Goal: Task Accomplishment & Management: Complete application form

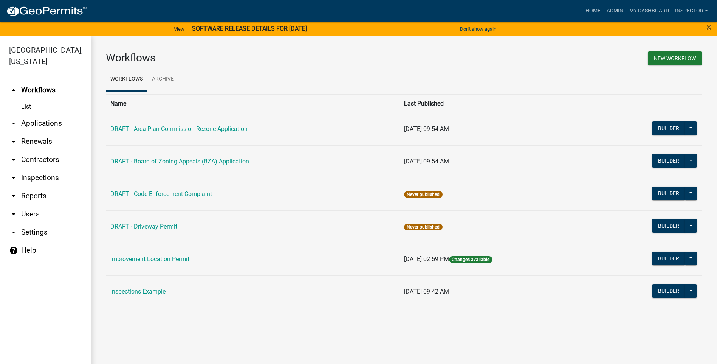
click at [50, 122] on link "arrow_drop_down Applications" at bounding box center [45, 123] width 91 height 18
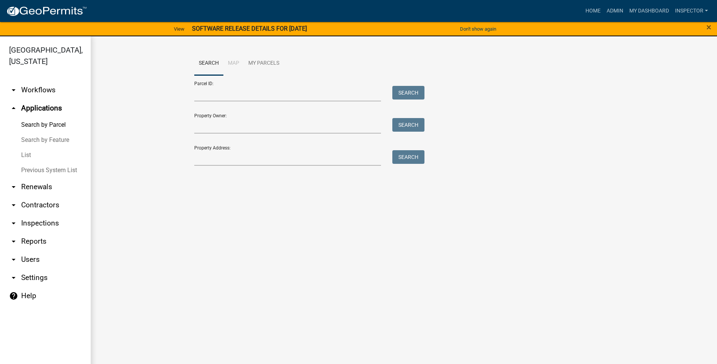
click at [22, 157] on link "List" at bounding box center [45, 154] width 91 height 15
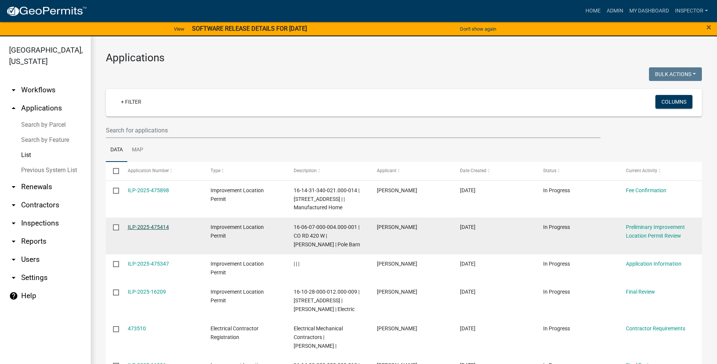
click at [142, 227] on link "ILP-2025-475414" at bounding box center [148, 227] width 41 height 6
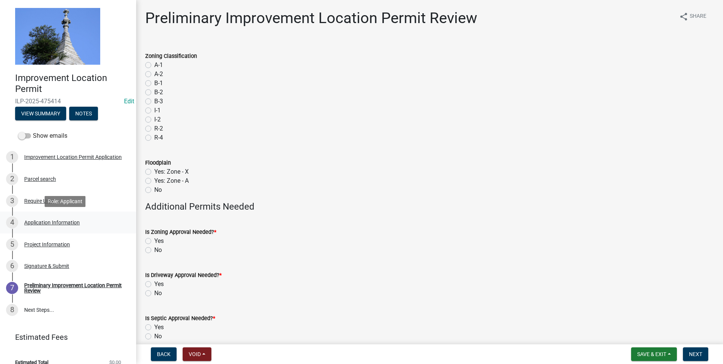
click at [67, 221] on div "Application Information" at bounding box center [52, 222] width 56 height 5
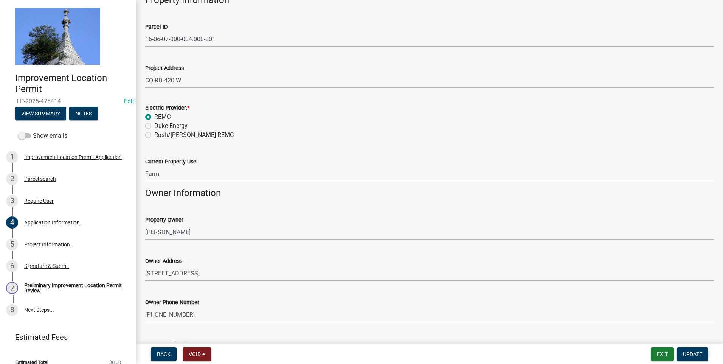
scroll to position [24, 0]
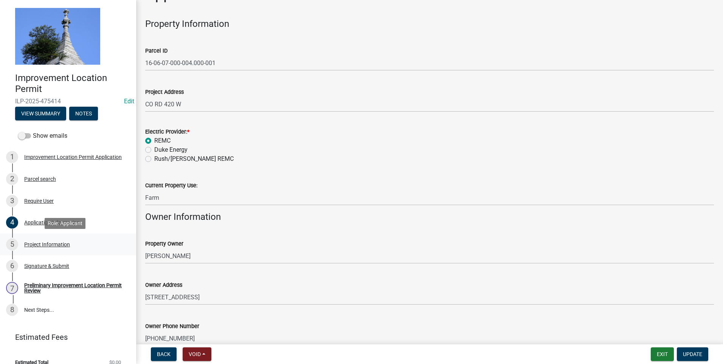
click at [61, 242] on div "Project Information" at bounding box center [47, 244] width 46 height 5
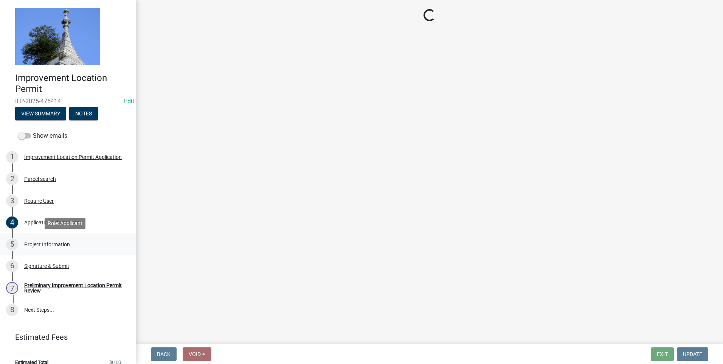
scroll to position [0, 0]
click at [48, 244] on div "Project Information" at bounding box center [47, 244] width 46 height 5
select select "dd9adb89-9a3c-4bc9-90d3-fd9cd60e52ec"
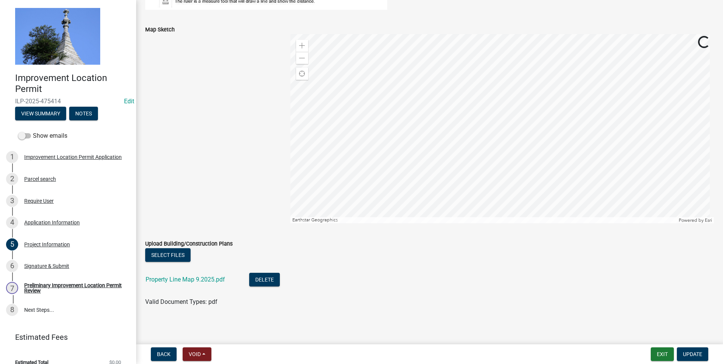
scroll to position [654, 0]
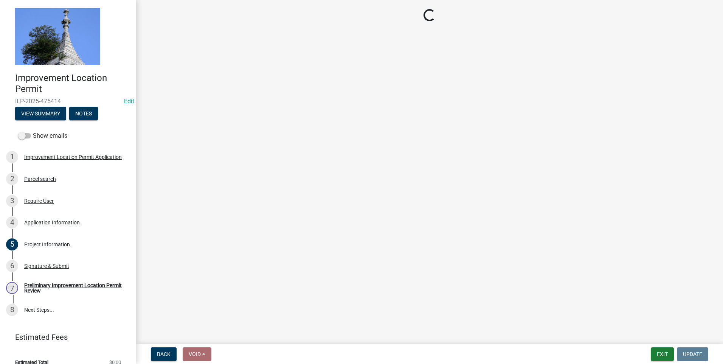
select select "dd9adb89-9a3c-4bc9-90d3-fd9cd60e52ec"
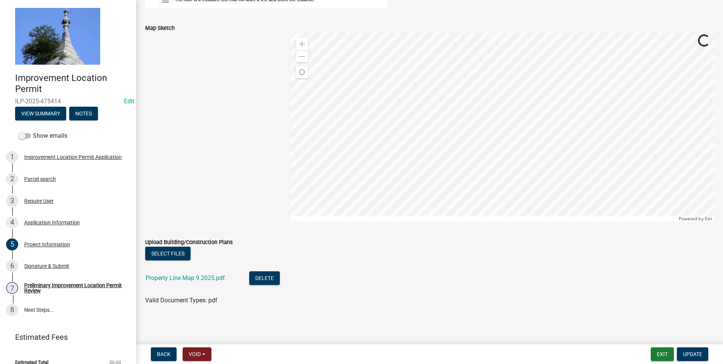
scroll to position [0, 0]
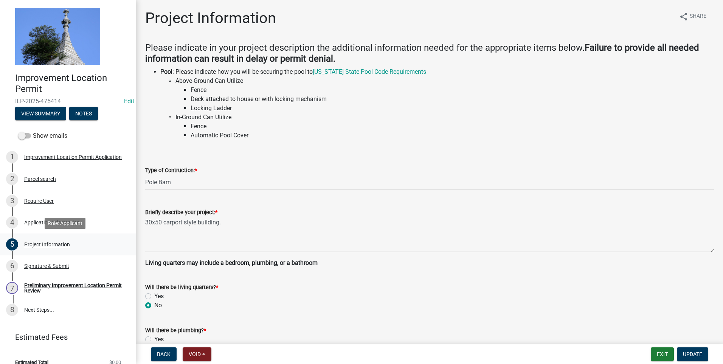
click at [26, 244] on div "Project Information" at bounding box center [47, 244] width 46 height 5
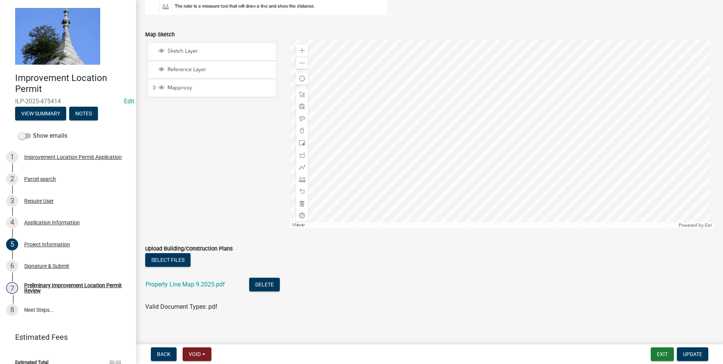
scroll to position [654, 0]
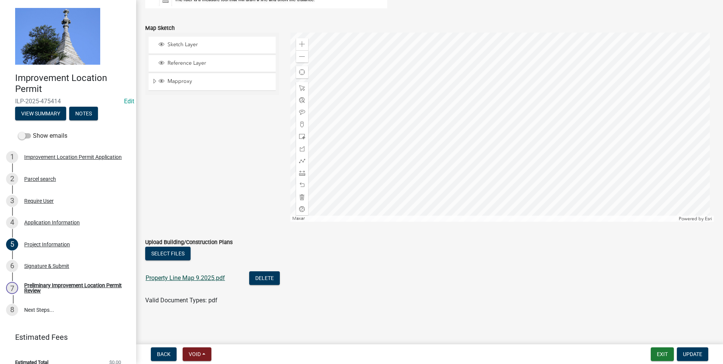
click at [183, 276] on link "Property Line Map 9.2025.pdf" at bounding box center [185, 277] width 79 height 7
click at [56, 266] on div "Signature & Submit" at bounding box center [46, 265] width 45 height 5
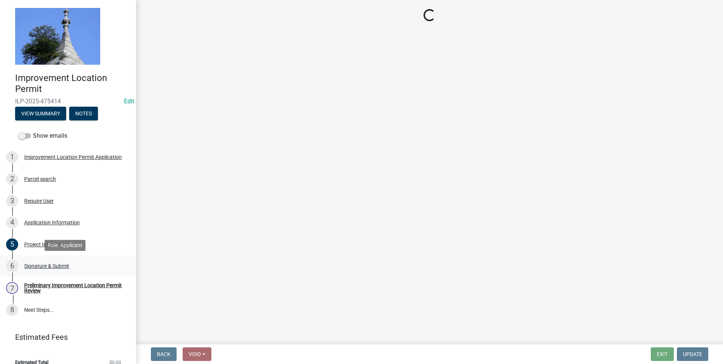
scroll to position [0, 0]
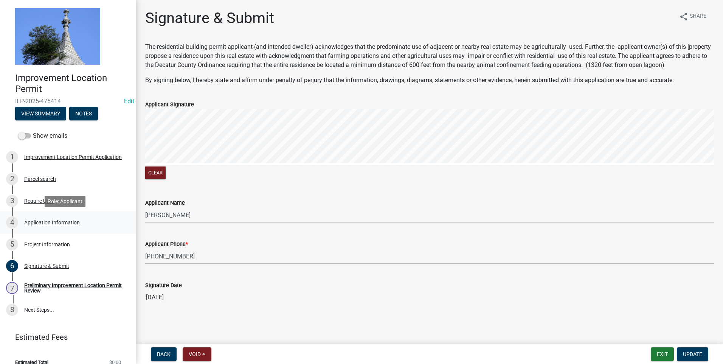
click at [66, 222] on div "Application Information" at bounding box center [52, 222] width 56 height 5
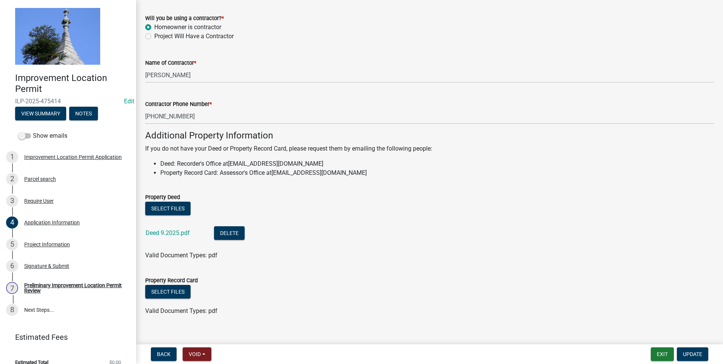
scroll to position [440, 0]
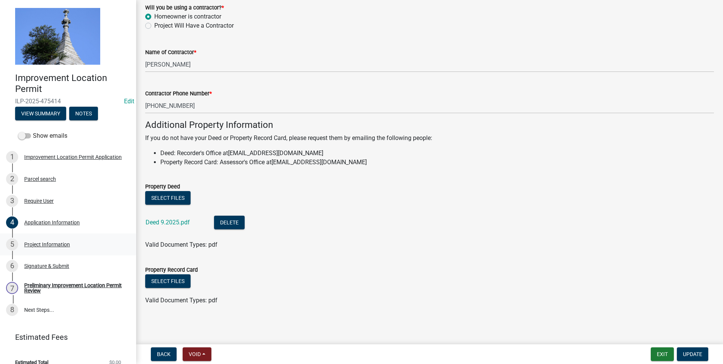
click at [56, 246] on div "Project Information" at bounding box center [47, 244] width 46 height 5
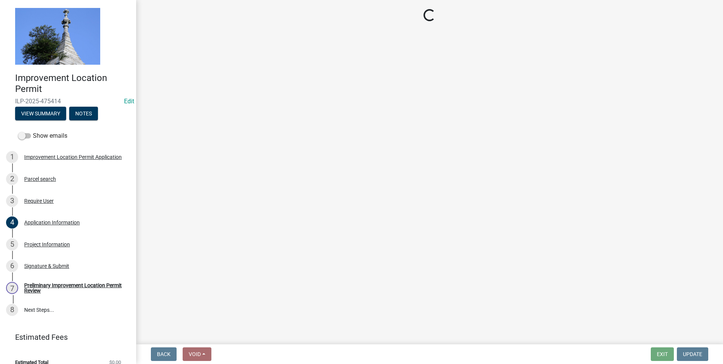
select select "dd9adb89-9a3c-4bc9-90d3-fd9cd60e52ec"
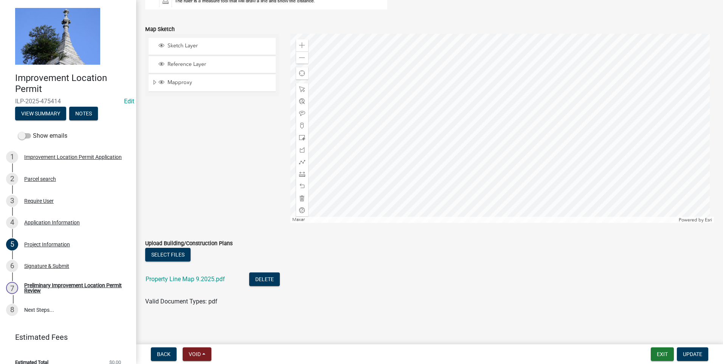
scroll to position [654, 0]
click at [167, 276] on link "Property Line Map 9.2025.pdf" at bounding box center [185, 277] width 79 height 7
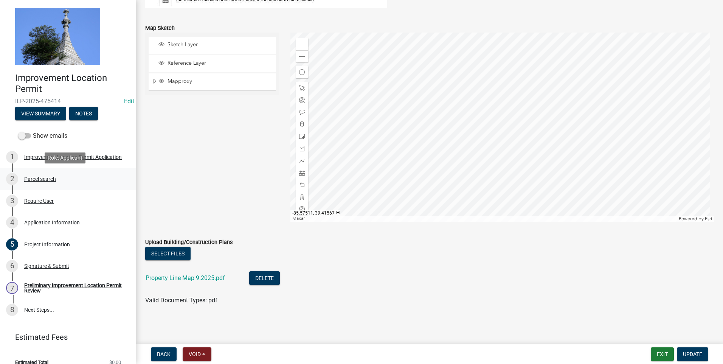
click at [44, 176] on div "Parcel search" at bounding box center [40, 178] width 32 height 5
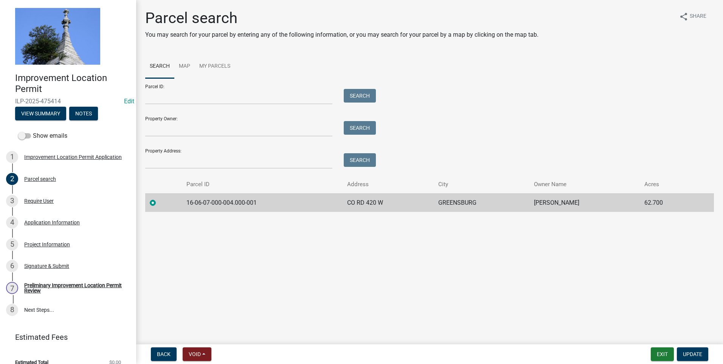
drag, startPoint x: 466, startPoint y: 114, endPoint x: 509, endPoint y: 108, distance: 43.2
click at [509, 108] on div "Parcel ID: Search Property Owner: Search Property Address: Search" at bounding box center [429, 123] width 569 height 90
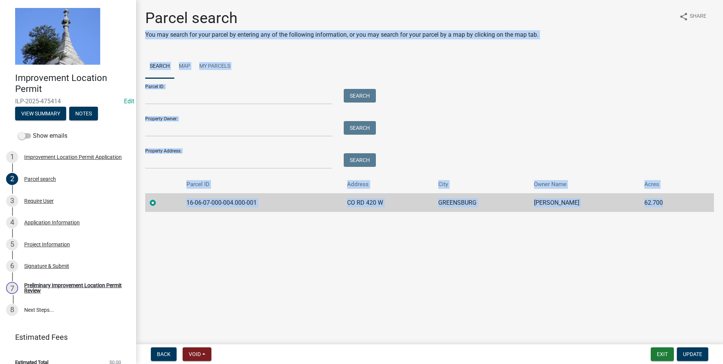
drag, startPoint x: 324, startPoint y: 19, endPoint x: 831, endPoint y: 155, distance: 524.8
click at [717, 155] on html "Internet Explorer does NOT work with GeoPermits. Get a new browser for more sec…" at bounding box center [361, 182] width 723 height 364
click at [469, 85] on div "Parcel ID: Search Property Owner: Search Property Address: Search" at bounding box center [429, 123] width 569 height 90
click at [488, 89] on div "Parcel ID: Search Property Owner: Search Property Address: Search" at bounding box center [429, 123] width 569 height 90
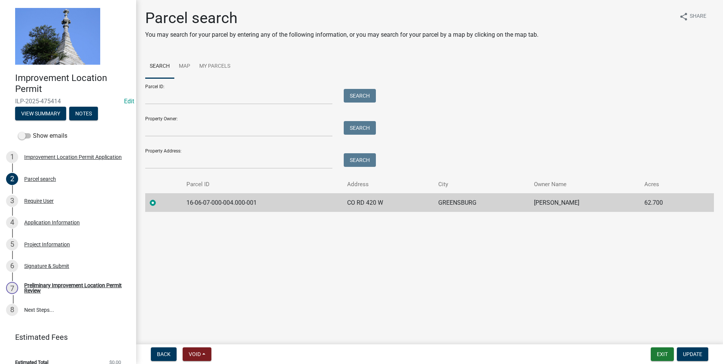
click at [644, 157] on div "Parcel ID: Search Property Owner: Search Property Address: Search" at bounding box center [429, 123] width 569 height 90
click at [570, 141] on div "Parcel ID: Search Property Owner: Search Property Address: Search" at bounding box center [429, 123] width 569 height 90
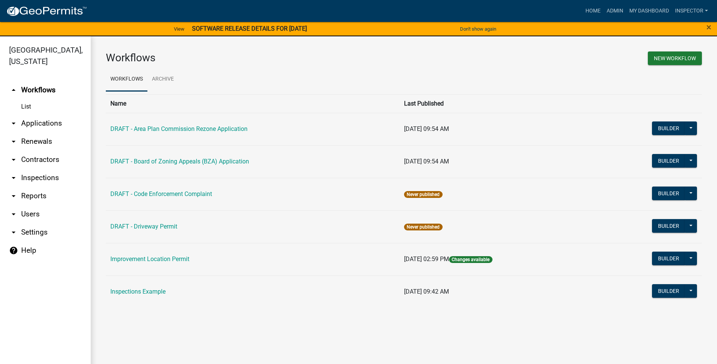
click at [27, 121] on link "arrow_drop_down Applications" at bounding box center [45, 123] width 91 height 18
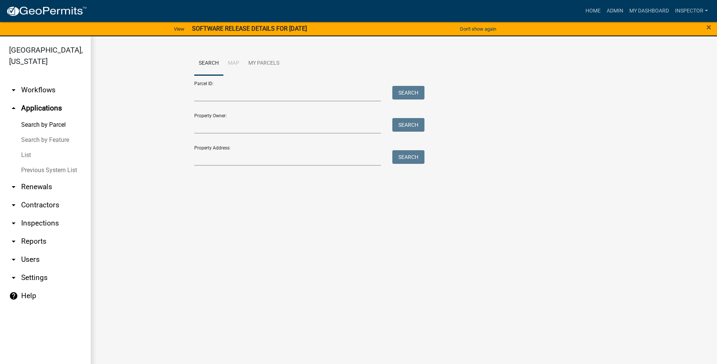
click at [32, 154] on link "List" at bounding box center [45, 154] width 91 height 15
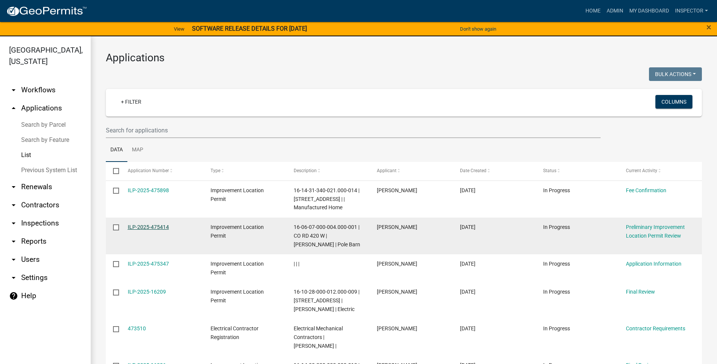
click at [146, 226] on link "ILP-2025-475414" at bounding box center [148, 227] width 41 height 6
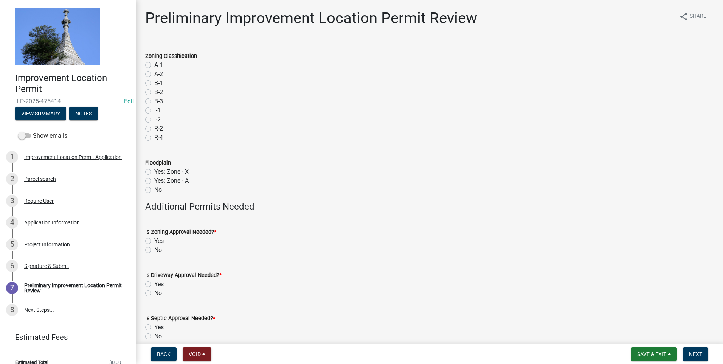
scroll to position [36, 0]
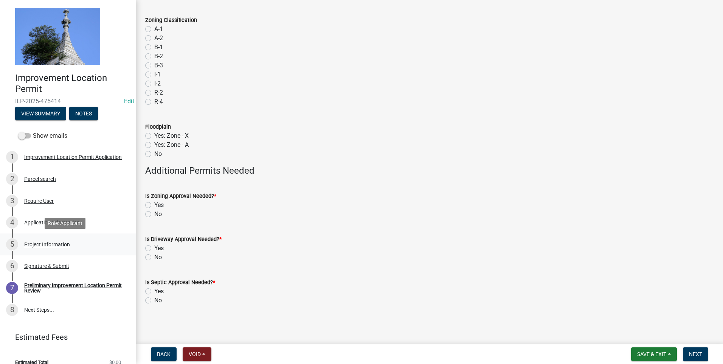
click at [54, 244] on div "Project Information" at bounding box center [47, 244] width 46 height 5
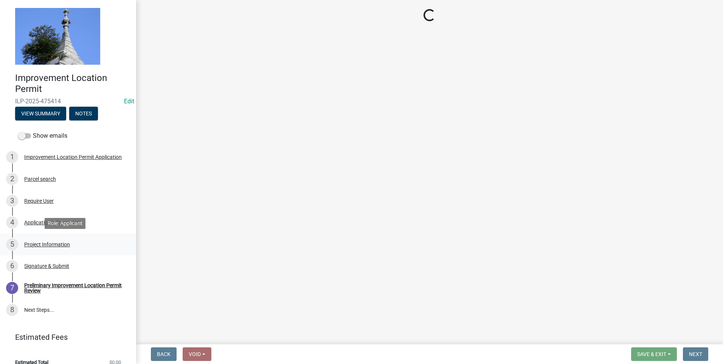
scroll to position [0, 0]
select select "dd9adb89-9a3c-4bc9-90d3-fd9cd60e52ec"
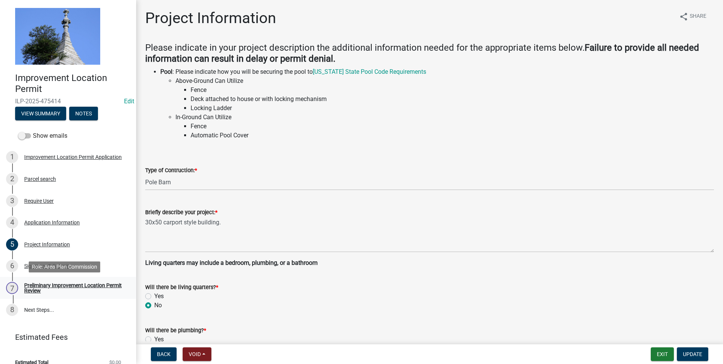
click at [55, 286] on div "Preliminary Improvement Location Permit Review" at bounding box center [74, 288] width 100 height 11
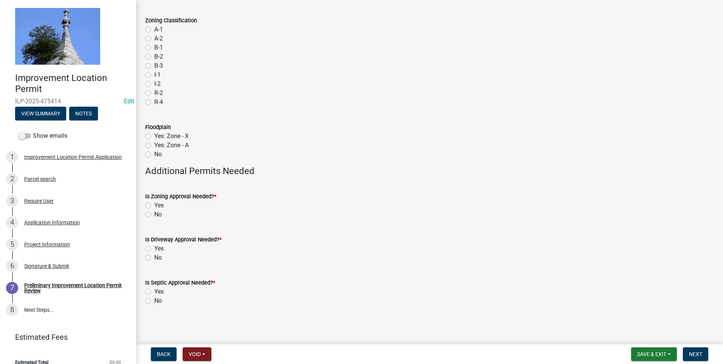
scroll to position [36, 0]
click at [35, 222] on div "Application Information" at bounding box center [52, 222] width 56 height 5
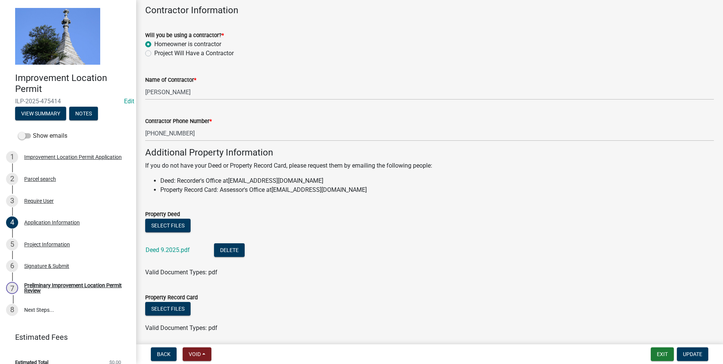
scroll to position [440, 0]
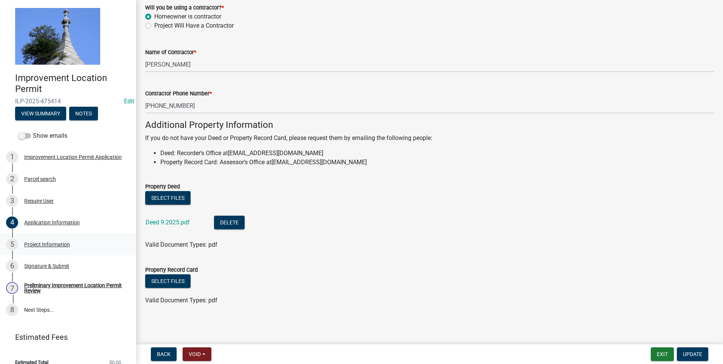
click at [55, 244] on div "Project Information" at bounding box center [47, 244] width 46 height 5
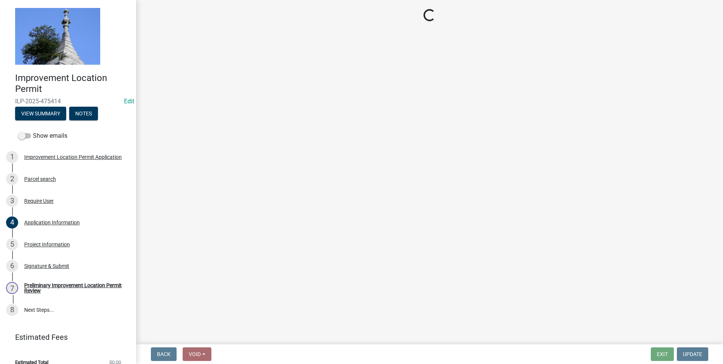
select select "dd9adb89-9a3c-4bc9-90d3-fd9cd60e52ec"
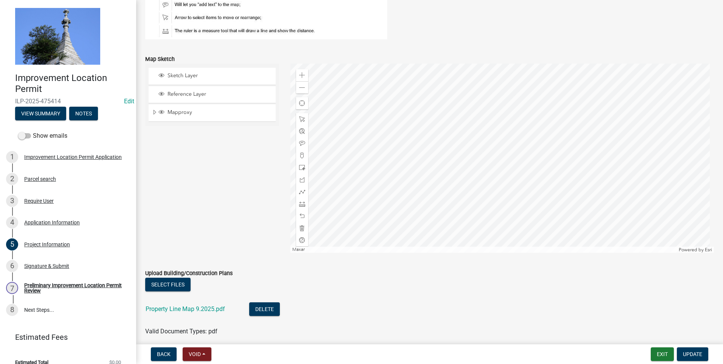
scroll to position [654, 0]
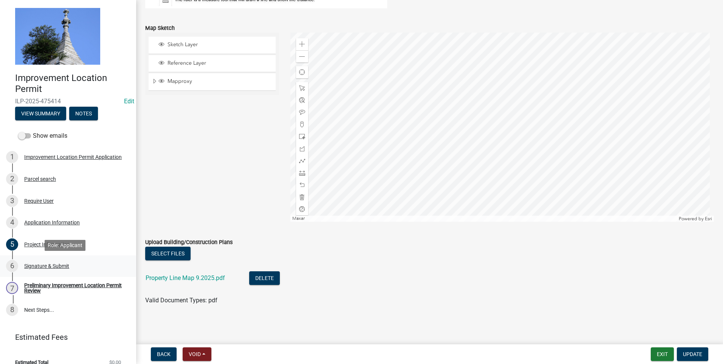
click at [68, 264] on div "Signature & Submit" at bounding box center [46, 265] width 45 height 5
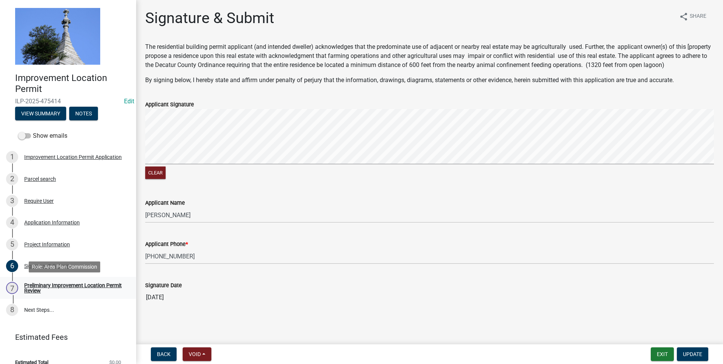
click at [70, 287] on div "Preliminary Improvement Location Permit Review" at bounding box center [74, 288] width 100 height 11
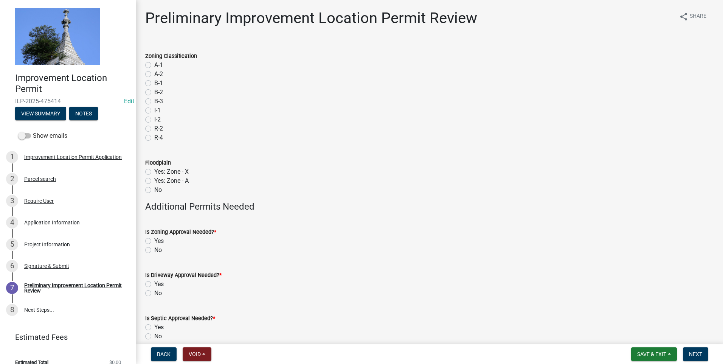
click at [151, 190] on div "No" at bounding box center [429, 189] width 569 height 9
click at [154, 191] on label "No" at bounding box center [158, 189] width 8 height 9
click at [154, 190] on input "No" at bounding box center [156, 187] width 5 height 5
radio input "true"
click at [154, 252] on label "No" at bounding box center [158, 249] width 8 height 9
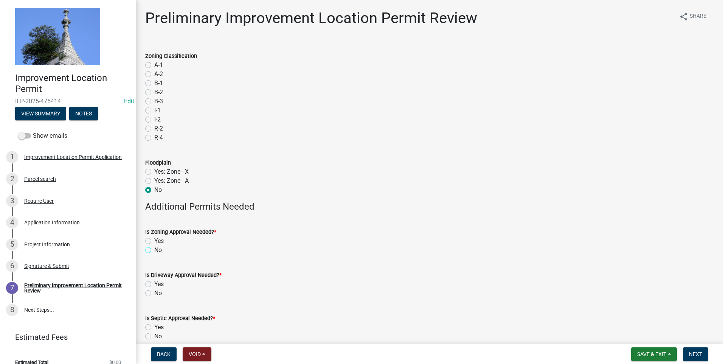
click at [154, 250] on input "No" at bounding box center [156, 247] width 5 height 5
radio input "true"
click at [154, 293] on label "No" at bounding box center [158, 293] width 8 height 9
click at [154, 293] on input "No" at bounding box center [156, 291] width 5 height 5
radio input "true"
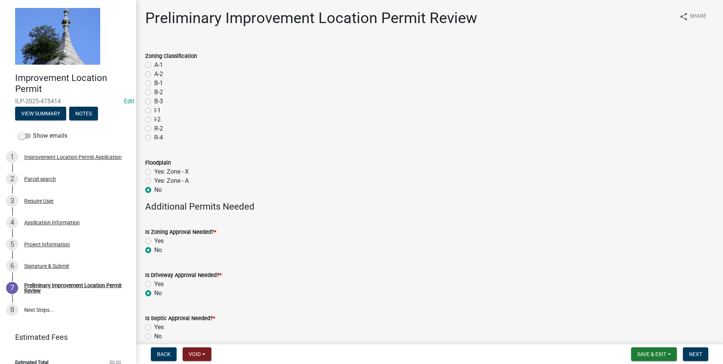
click at [154, 336] on label "No" at bounding box center [158, 336] width 8 height 9
click at [154, 336] on input "No" at bounding box center [156, 334] width 5 height 5
radio input "true"
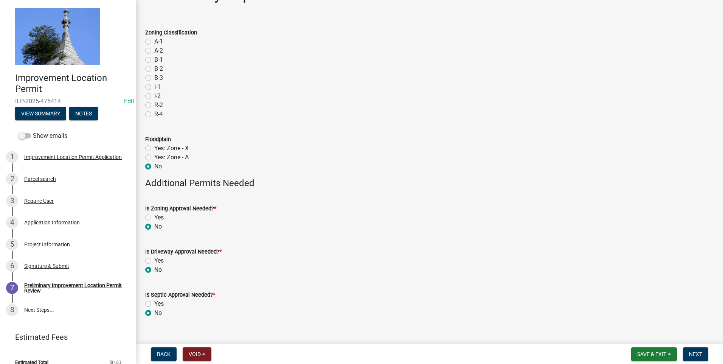
scroll to position [36, 0]
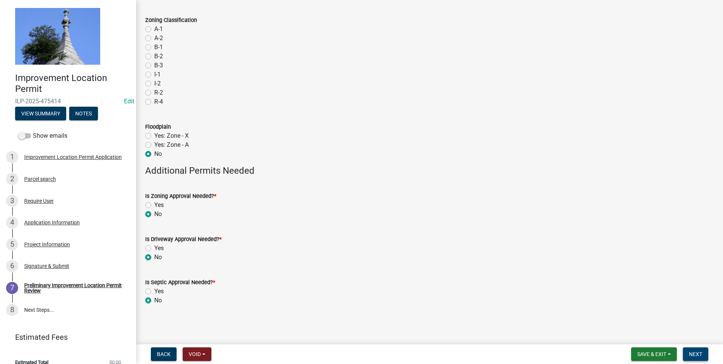
click at [695, 356] on span "Next" at bounding box center [695, 354] width 13 height 6
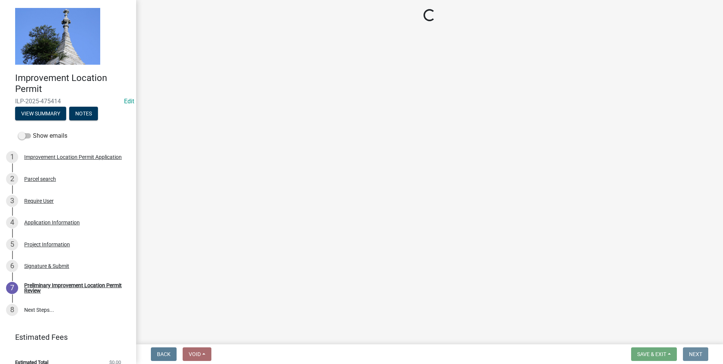
scroll to position [0, 0]
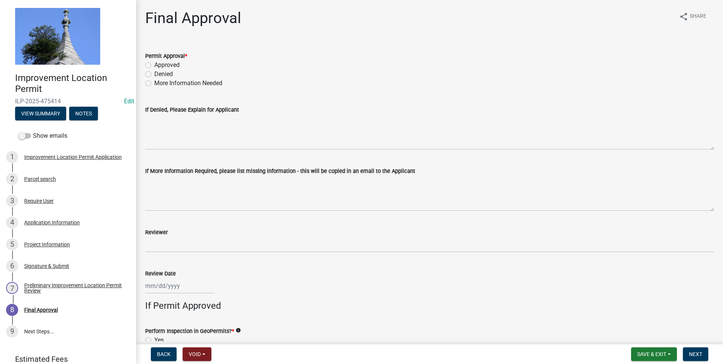
click at [154, 83] on label "More Information Needed" at bounding box center [188, 83] width 68 height 9
click at [154, 83] on input "More Information Needed" at bounding box center [156, 81] width 5 height 5
radio input "true"
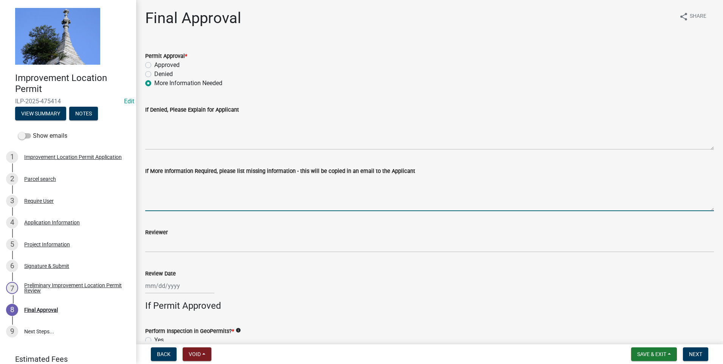
click at [174, 205] on textarea "If More Information Required, please list missing information - this will be co…" at bounding box center [429, 193] width 569 height 36
click at [324, 199] on textarea "Could you email the plans for the building and the foundation?" at bounding box center [429, 193] width 569 height 36
type textarea "Could you email the plans for the building and the foundation?"
click at [225, 231] on div "Reviewer" at bounding box center [429, 232] width 569 height 9
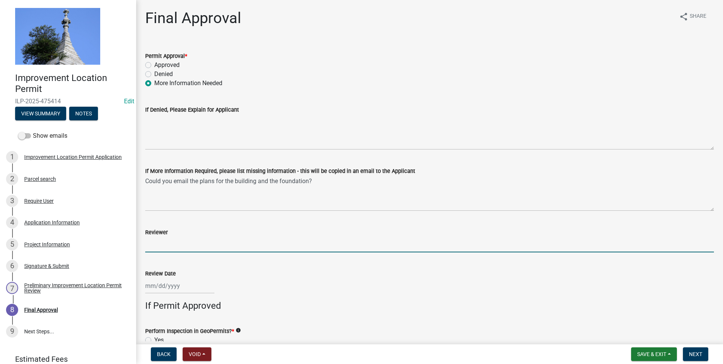
click at [202, 247] on input "Reviewer" at bounding box center [429, 245] width 569 height 16
type input "TK"
type input "[DATE]"
select select "9"
select select "2025"
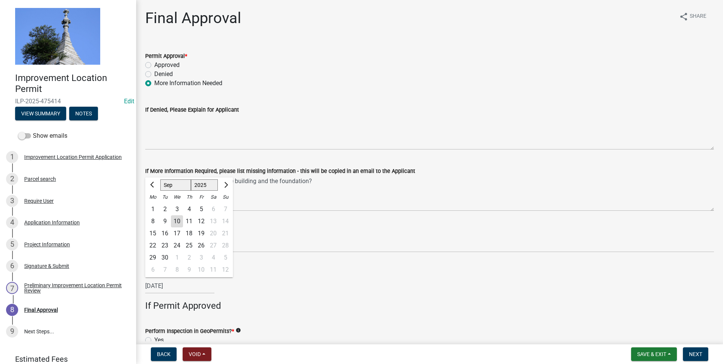
click at [178, 220] on div "10" at bounding box center [177, 221] width 12 height 12
type input "09/10/2025"
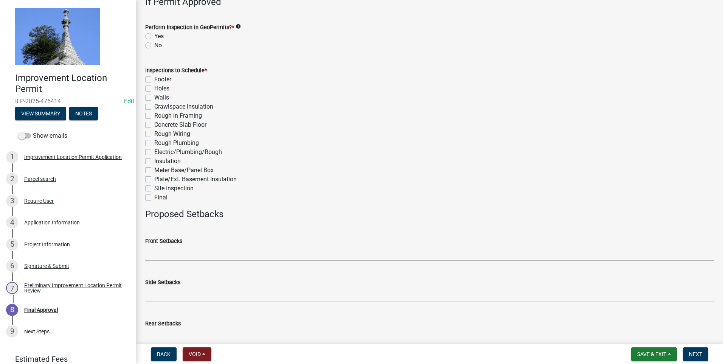
scroll to position [266, 0]
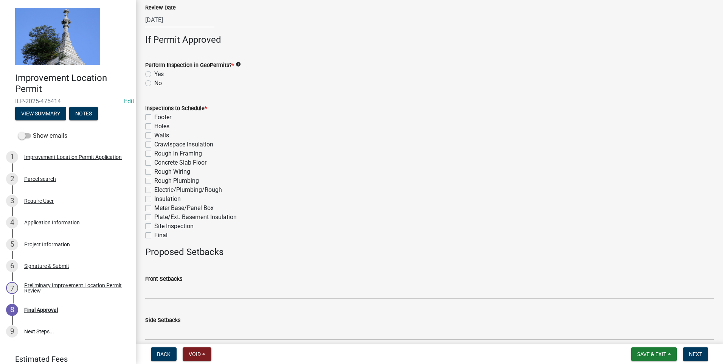
click at [154, 236] on label "Final" at bounding box center [160, 235] width 13 height 9
click at [154, 236] on input "Final" at bounding box center [156, 233] width 5 height 5
checkbox input "true"
checkbox input "false"
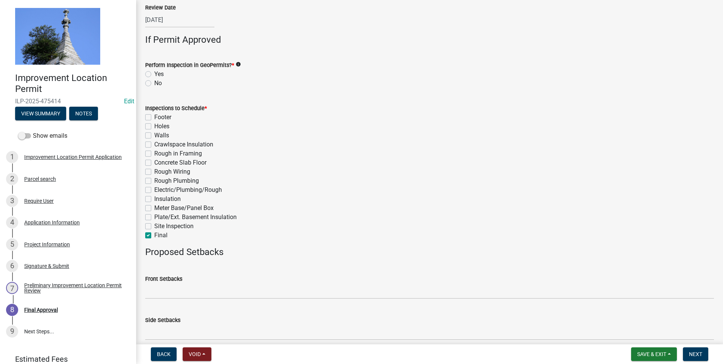
checkbox input "false"
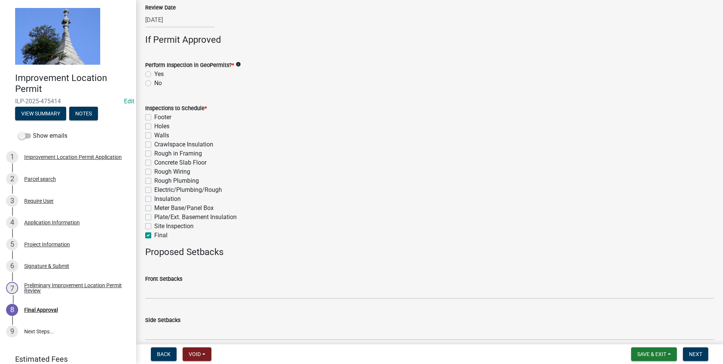
checkbox input "false"
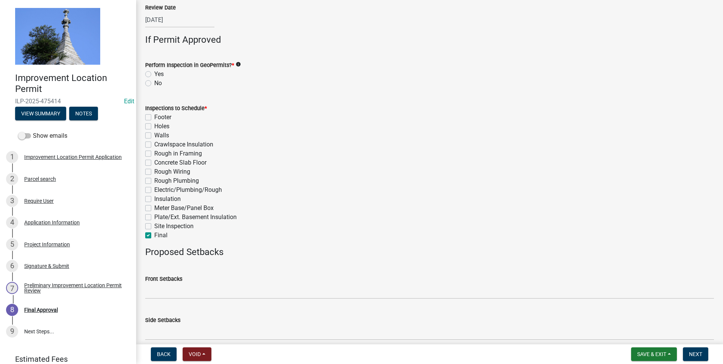
checkbox input "false"
checkbox input "true"
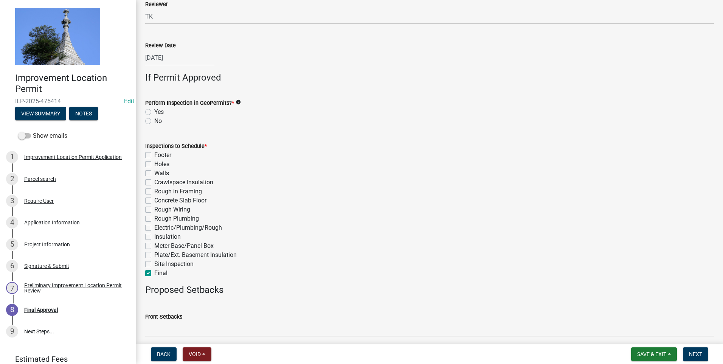
click at [154, 121] on label "No" at bounding box center [158, 120] width 8 height 9
click at [154, 121] on input "No" at bounding box center [156, 118] width 5 height 5
radio input "true"
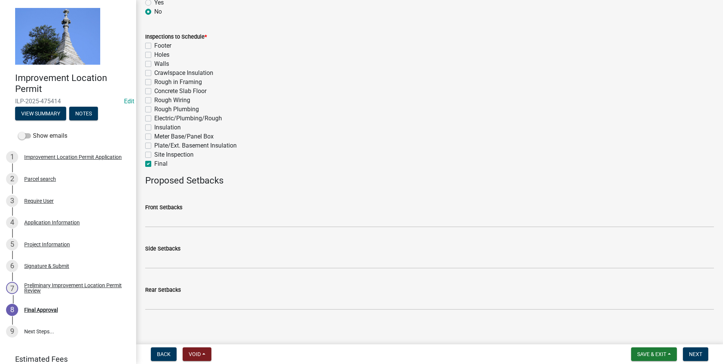
scroll to position [342, 0]
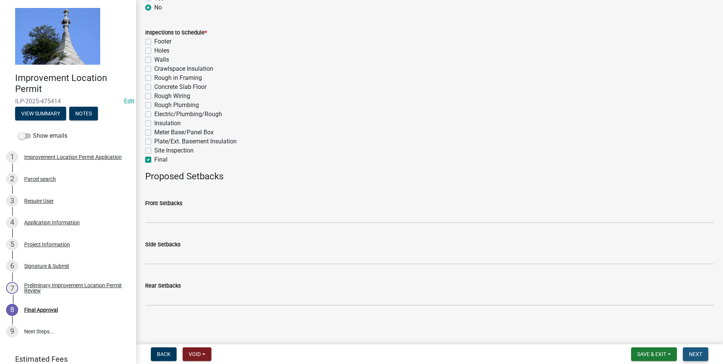
click at [699, 351] on span "Next" at bounding box center [695, 354] width 13 height 6
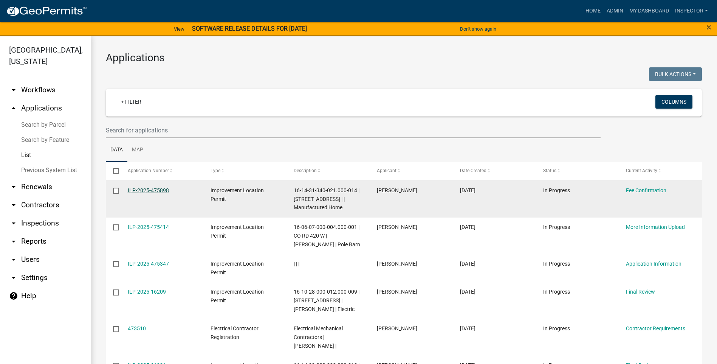
click at [161, 190] on link "ILP-2025-475898" at bounding box center [148, 190] width 41 height 6
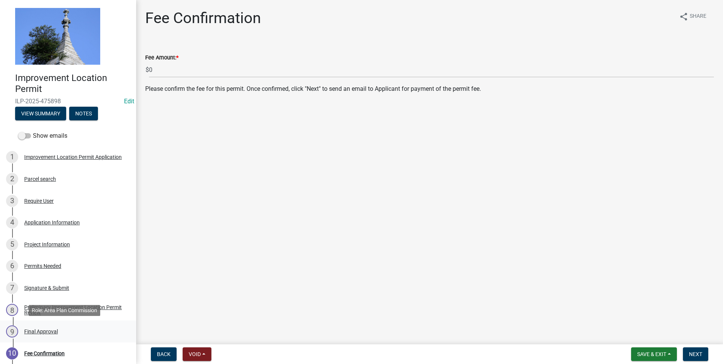
click at [50, 331] on div "Final Approval" at bounding box center [41, 331] width 34 height 5
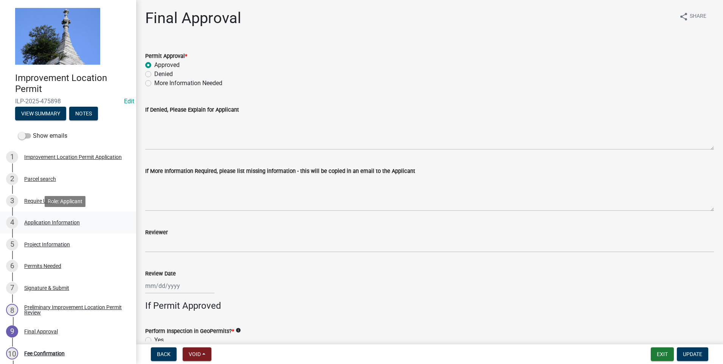
click at [52, 223] on div "Application Information" at bounding box center [52, 222] width 56 height 5
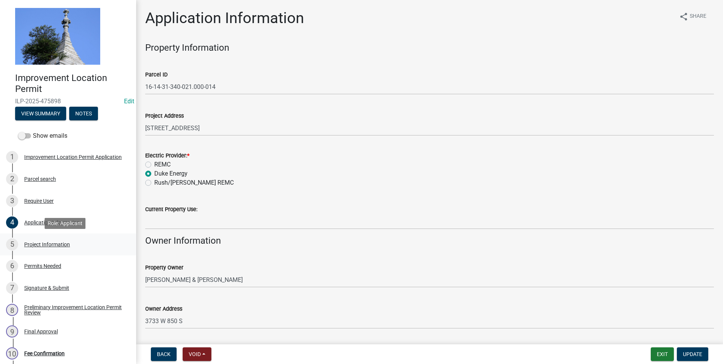
click at [52, 245] on div "Project Information" at bounding box center [47, 244] width 46 height 5
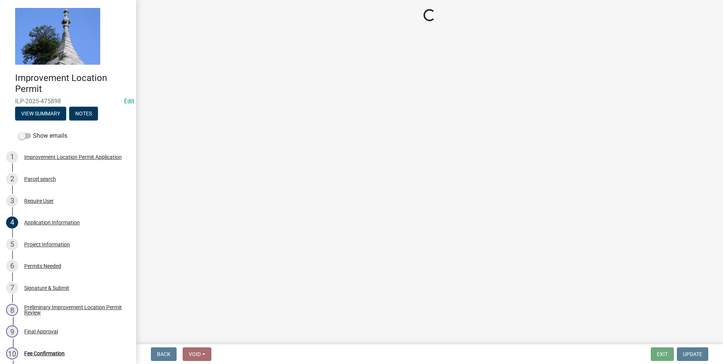
select select "2ee989f7-73bf-4900-a53e-75c2dfb7c317"
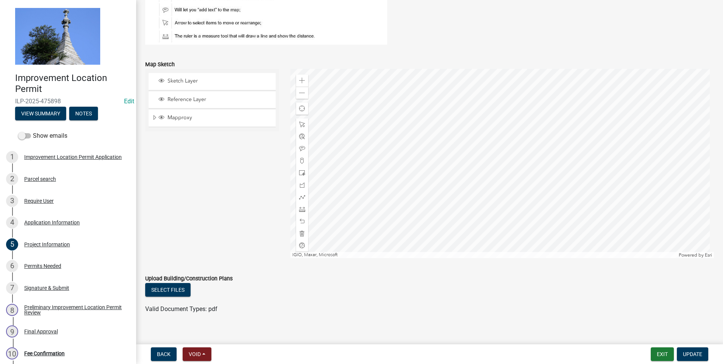
scroll to position [626, 0]
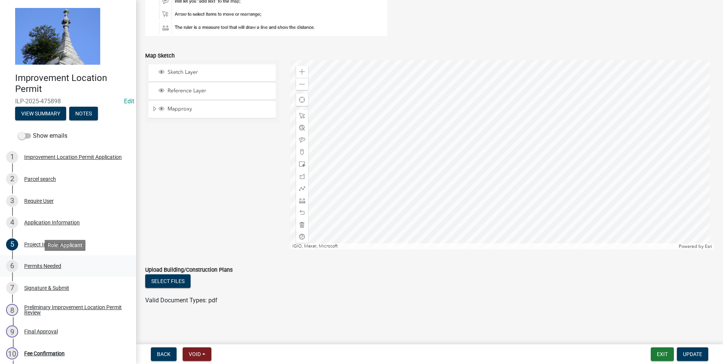
click at [36, 265] on div "Permits Needed" at bounding box center [42, 265] width 37 height 5
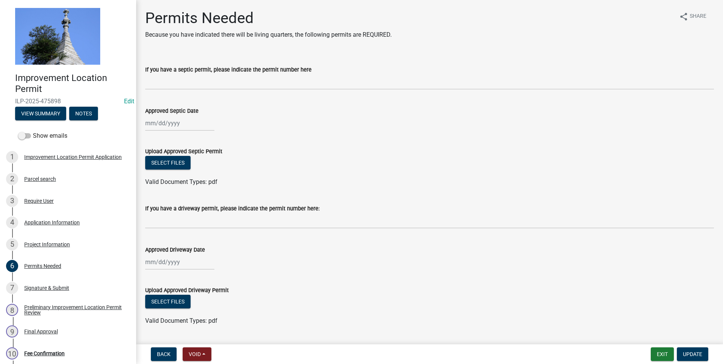
scroll to position [20, 0]
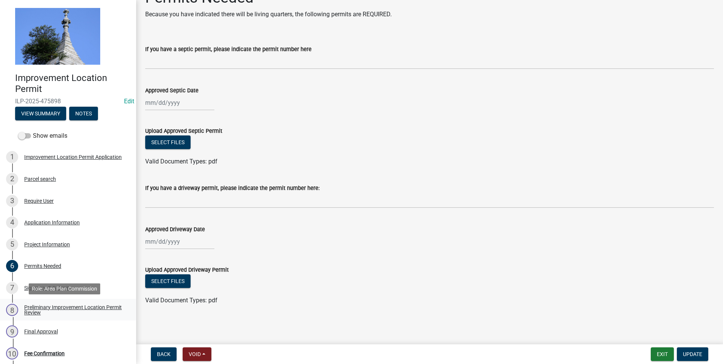
click at [41, 308] on div "Preliminary Improvement Location Permit Review" at bounding box center [74, 309] width 100 height 11
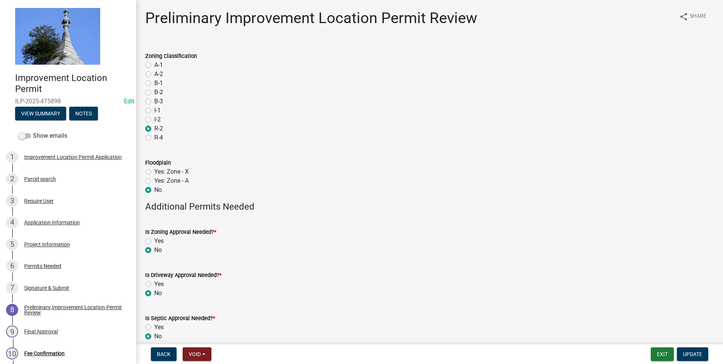
scroll to position [36, 0]
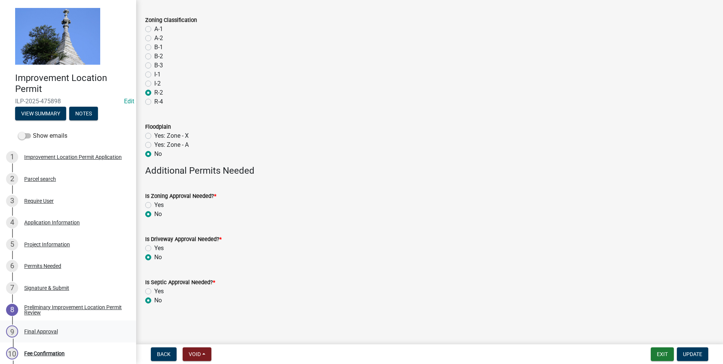
click at [22, 328] on div "9 Final Approval" at bounding box center [65, 331] width 118 height 12
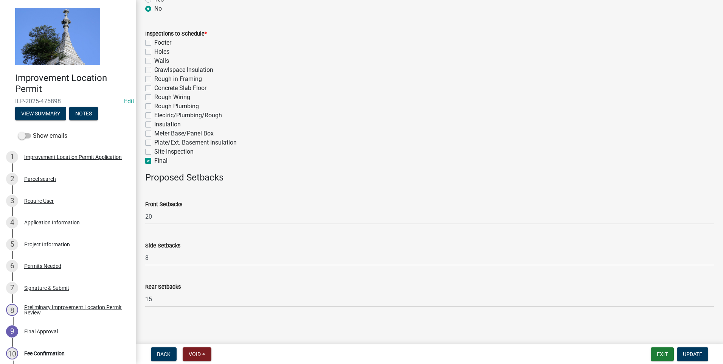
scroll to position [342, 0]
click at [43, 353] on div "Fee Confirmation" at bounding box center [44, 353] width 40 height 5
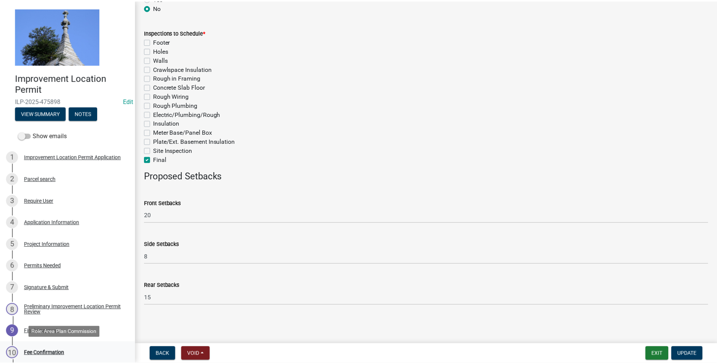
scroll to position [0, 0]
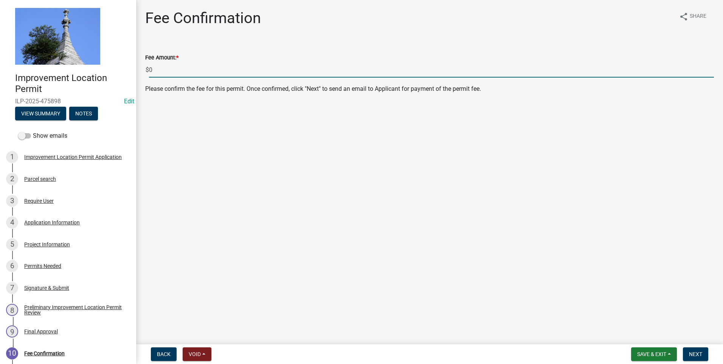
click at [164, 69] on input "0" at bounding box center [431, 70] width 565 height 16
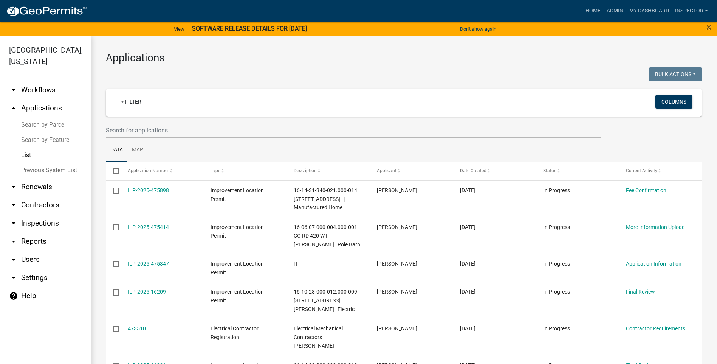
click at [178, 106] on div "+ Filter" at bounding box center [305, 103] width 393 height 16
click at [177, 135] on input "text" at bounding box center [353, 131] width 495 height 16
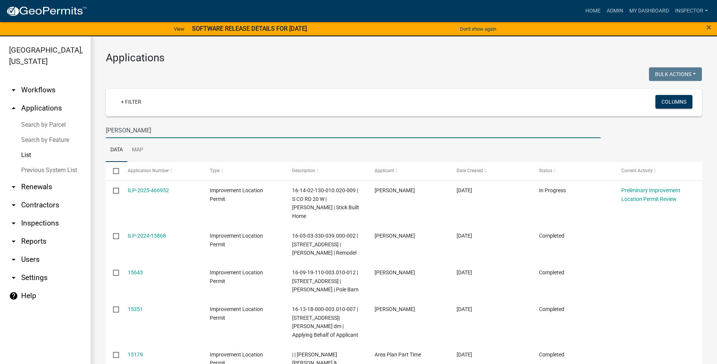
drag, startPoint x: 135, startPoint y: 129, endPoint x: 90, endPoint y: 131, distance: 44.7
click at [90, 131] on div "Decatur County, Indiana arrow_drop_down Workflows List arrow_drop_up Applicatio…" at bounding box center [358, 204] width 717 height 337
click at [203, 132] on input "Riley" at bounding box center [353, 131] width 495 height 16
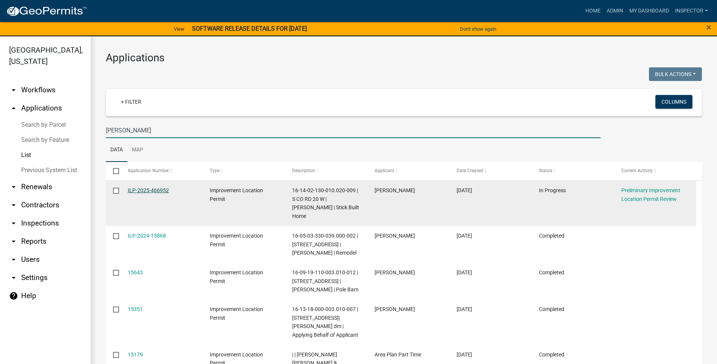
type input "Riley"
click at [147, 193] on link "ILP-2025-466952" at bounding box center [148, 190] width 41 height 6
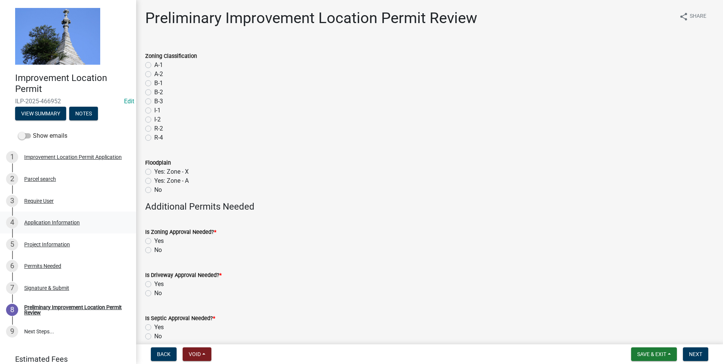
click at [30, 222] on div "Application Information" at bounding box center [52, 222] width 56 height 5
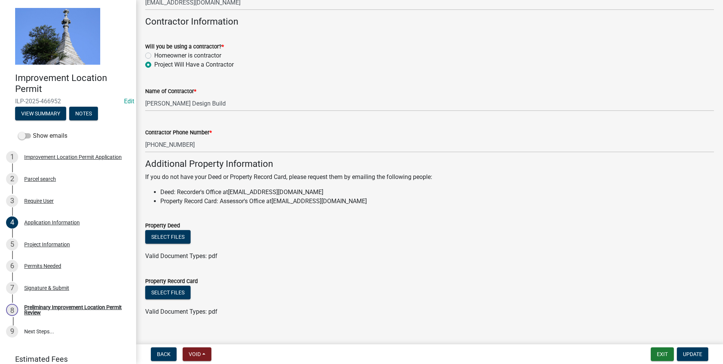
scroll to position [412, 0]
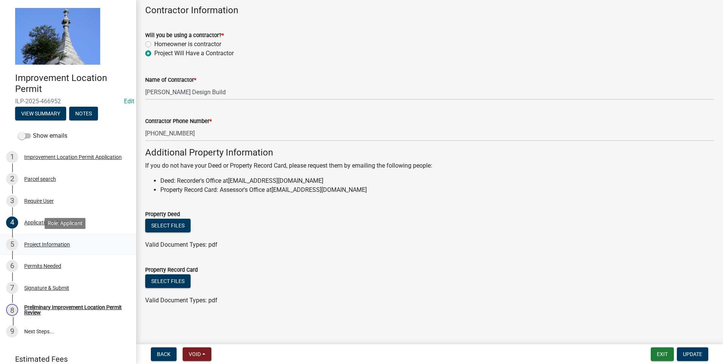
click at [52, 245] on div "Project Information" at bounding box center [47, 244] width 46 height 5
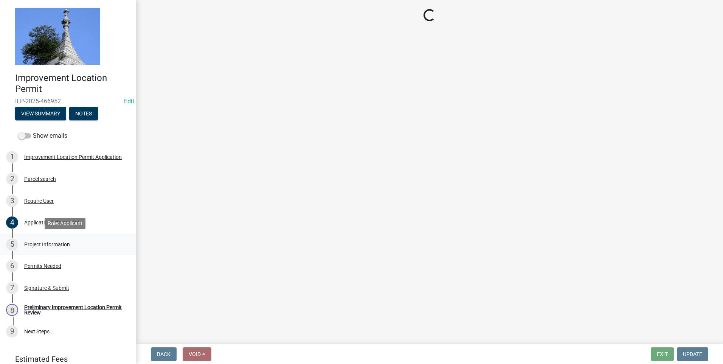
select select "9d64ea5b-356b-46b9-9003-cd08e8d798e4"
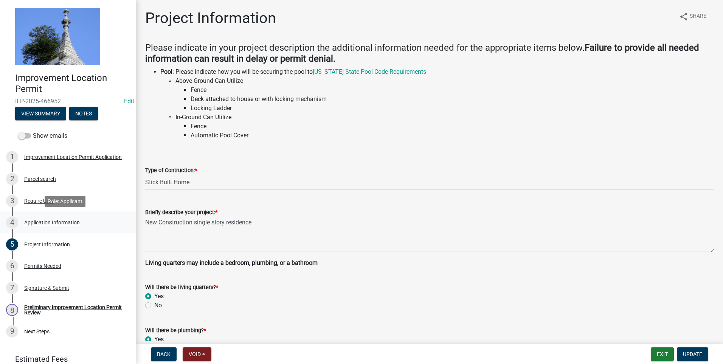
click at [53, 222] on div "Application Information" at bounding box center [52, 222] width 56 height 5
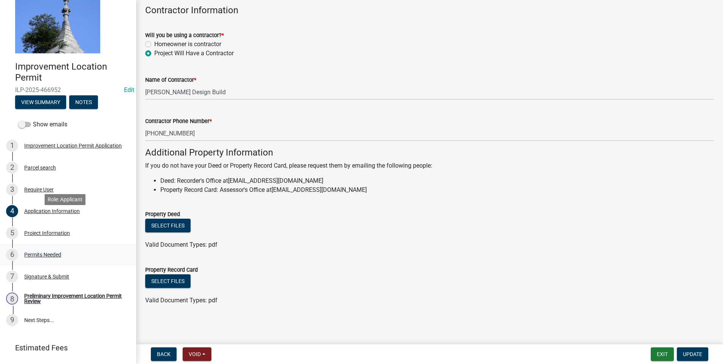
scroll to position [32, 0]
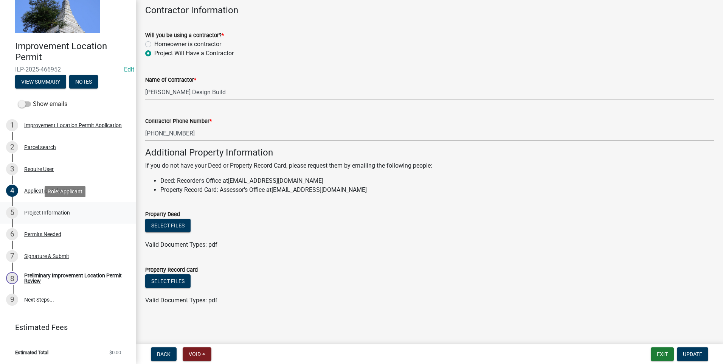
click at [41, 211] on div "Project Information" at bounding box center [47, 212] width 46 height 5
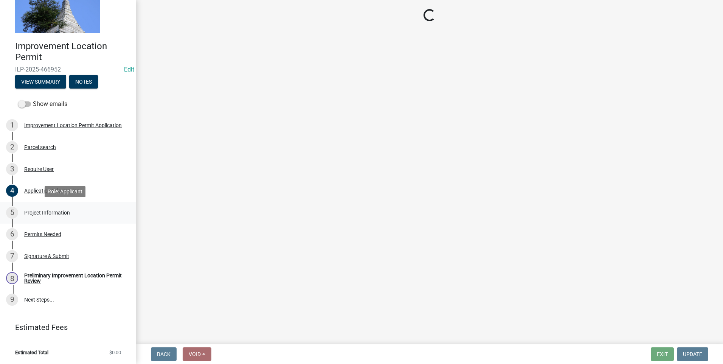
scroll to position [0, 0]
select select "9d64ea5b-356b-46b9-9003-cd08e8d798e4"
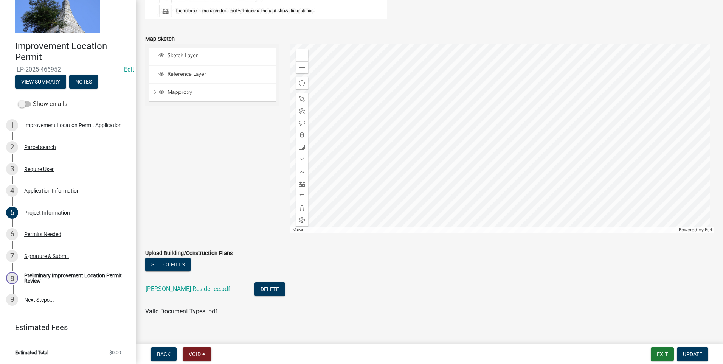
scroll to position [654, 0]
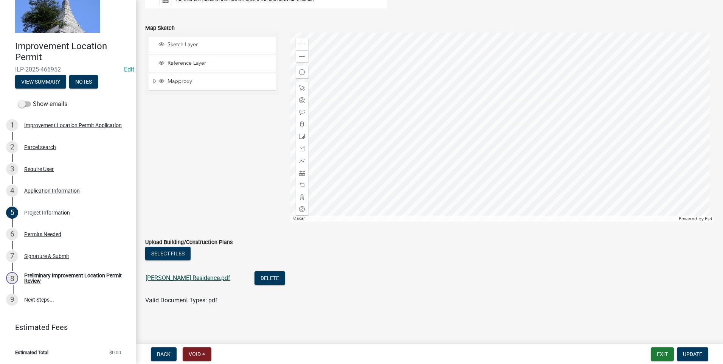
click at [154, 275] on link "Riley Residence.pdf" at bounding box center [188, 277] width 85 height 7
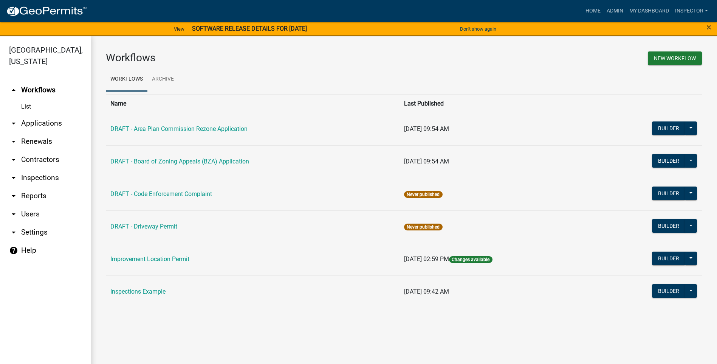
click at [41, 122] on link "arrow_drop_down Applications" at bounding box center [45, 123] width 91 height 18
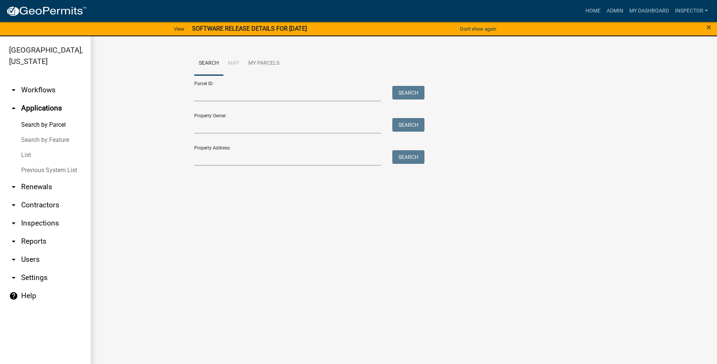
click at [26, 155] on link "List" at bounding box center [45, 154] width 91 height 15
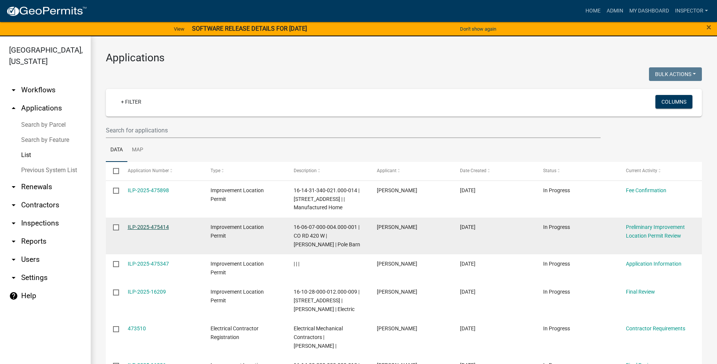
click at [134, 227] on link "ILP-2025-475414" at bounding box center [148, 227] width 41 height 6
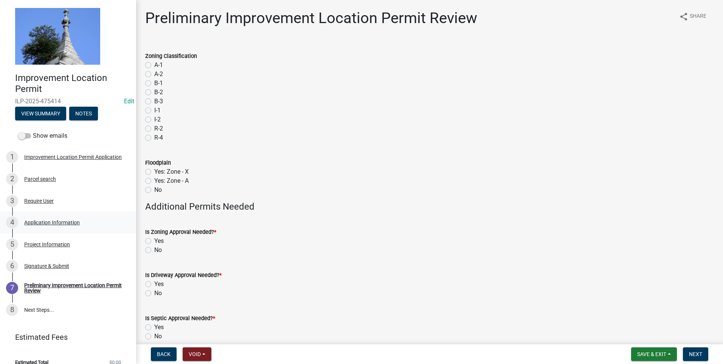
click at [54, 225] on div "Application Information" at bounding box center [52, 222] width 56 height 5
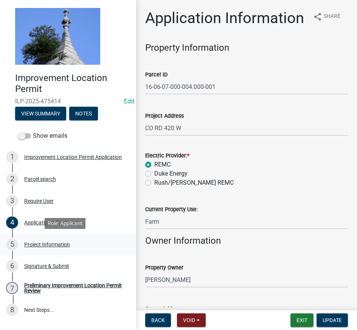
click at [29, 244] on div "Project Information" at bounding box center [47, 244] width 46 height 5
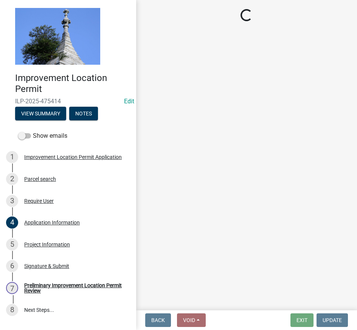
select select "dd9adb89-9a3c-4bc9-90d3-fd9cd60e52ec"
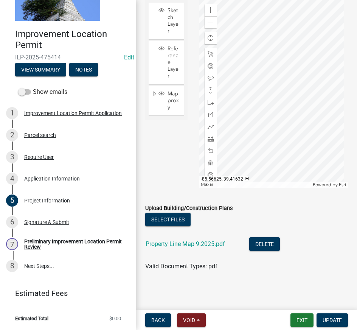
scroll to position [745, 0]
click at [186, 244] on link "Property Line Map 9.2025.pdf" at bounding box center [185, 243] width 79 height 7
